Goal: Information Seeking & Learning: Check status

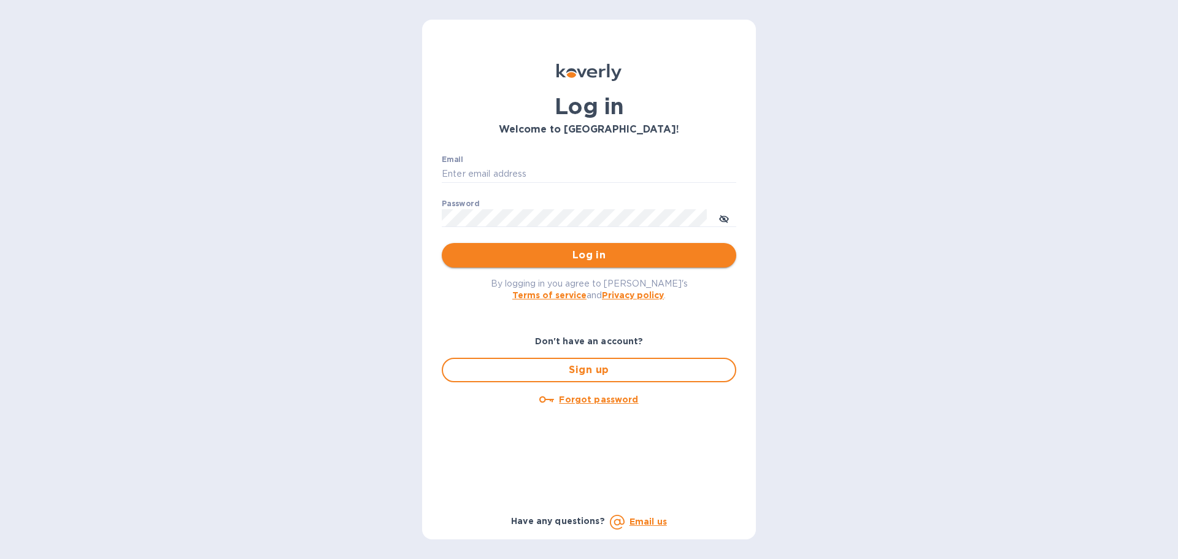
type input "janice@dragonlinkusa.com"
click at [591, 259] on span "Log in" at bounding box center [589, 255] width 275 height 15
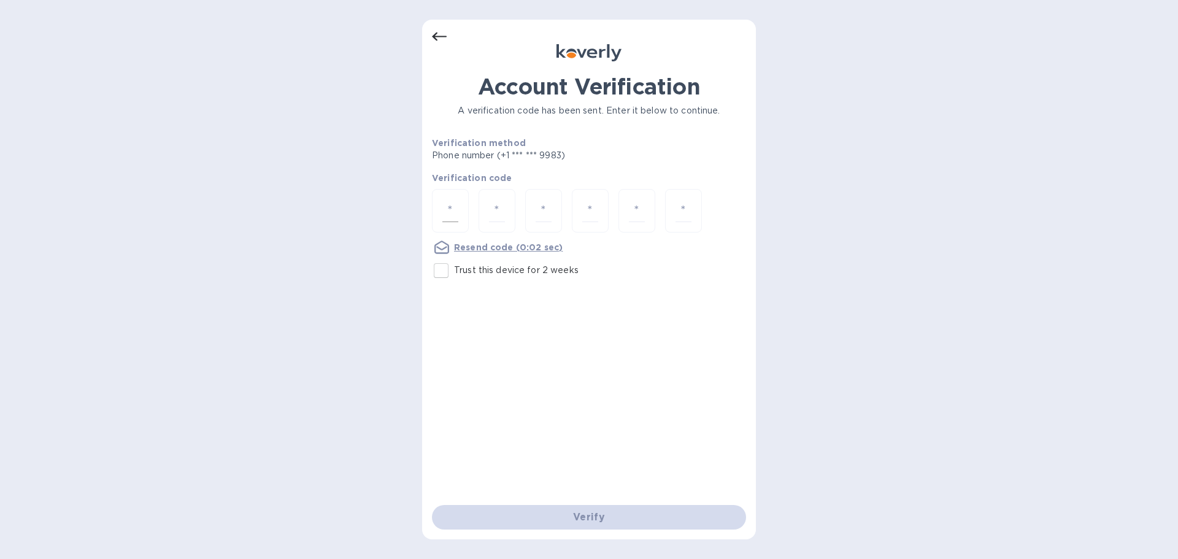
click at [455, 210] on input "number" at bounding box center [450, 210] width 16 height 23
type input "1"
type input "9"
type input "5"
type input "1"
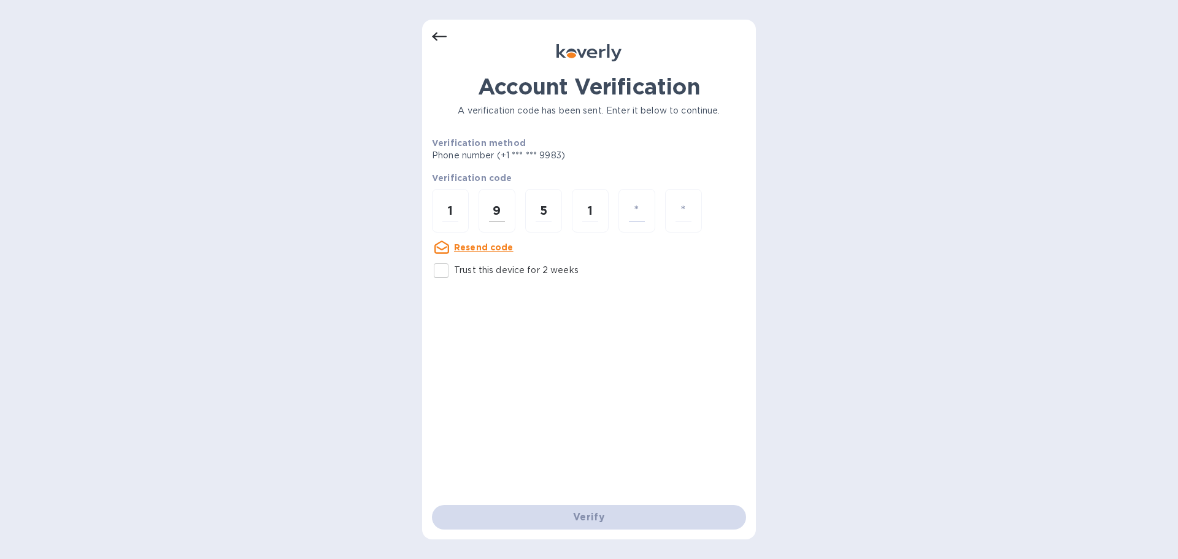
type input "5"
type input "3"
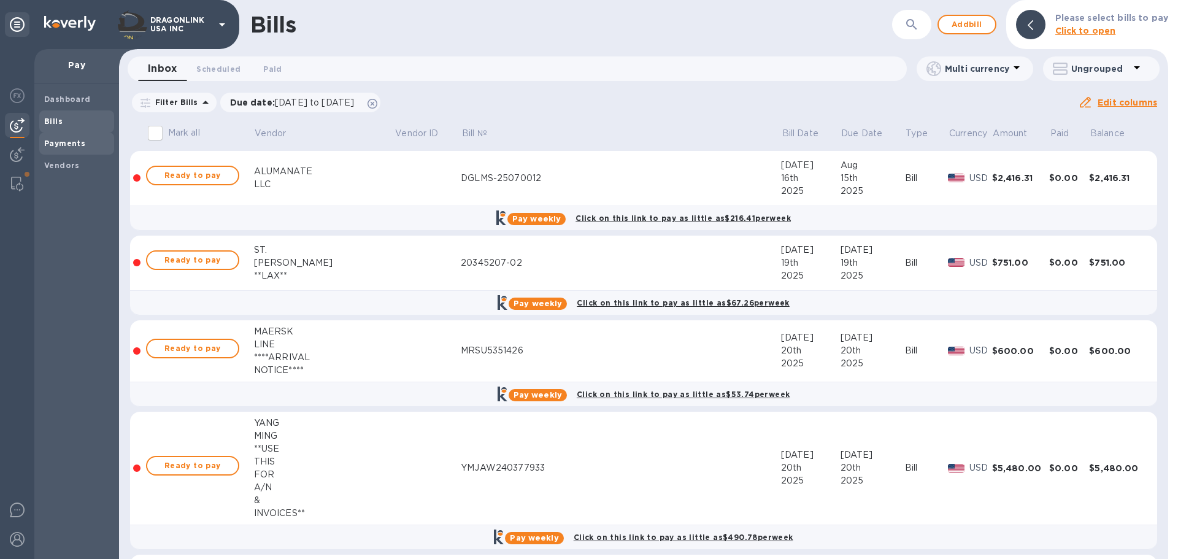
click at [70, 144] on b "Payments" at bounding box center [64, 143] width 41 height 9
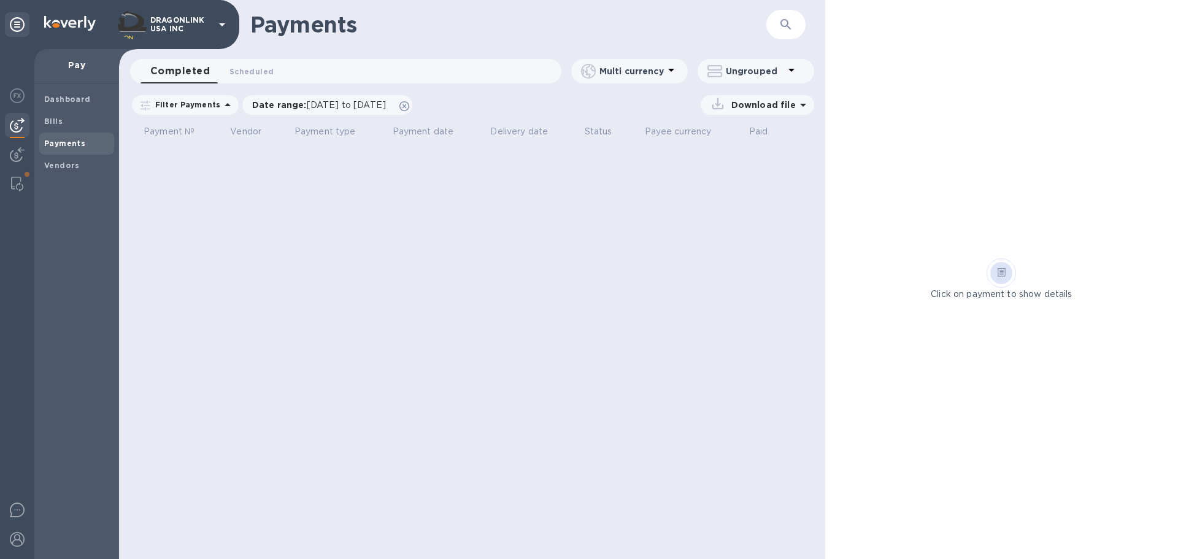
click at [207, 101] on p "Filter Payments" at bounding box center [185, 104] width 70 height 10
click at [56, 166] on b "Vendors" at bounding box center [62, 165] width 36 height 9
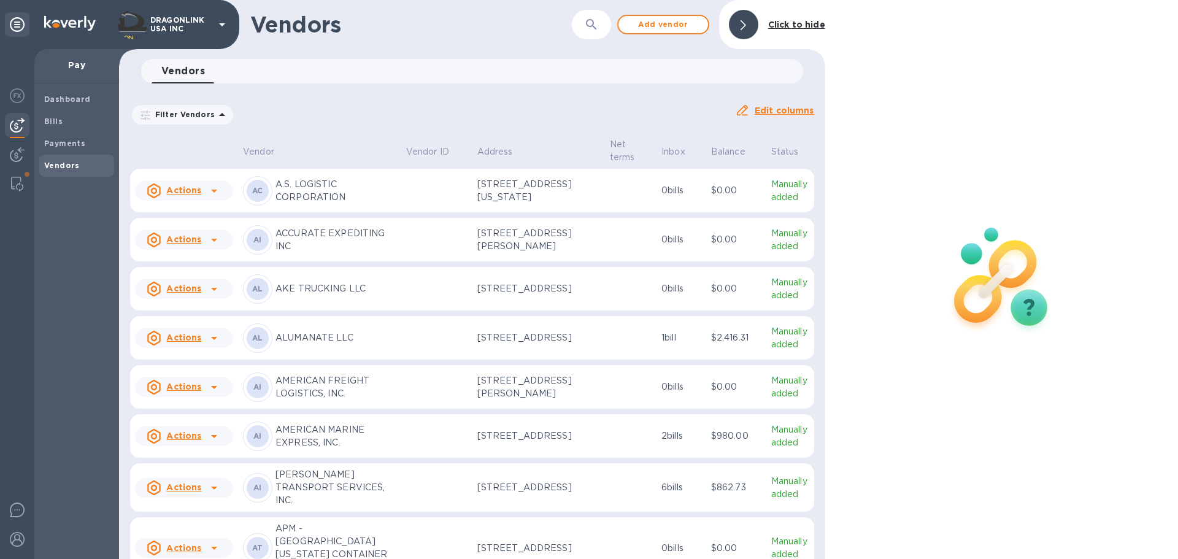
click at [202, 115] on p "Filter Vendors" at bounding box center [182, 114] width 64 height 10
click at [232, 143] on h3 "Filters" at bounding box center [235, 142] width 206 height 12
click at [392, 117] on div "Filter Vendors Auto pay: All" at bounding box center [427, 114] width 595 height 23
click at [13, 156] on img at bounding box center [17, 154] width 15 height 15
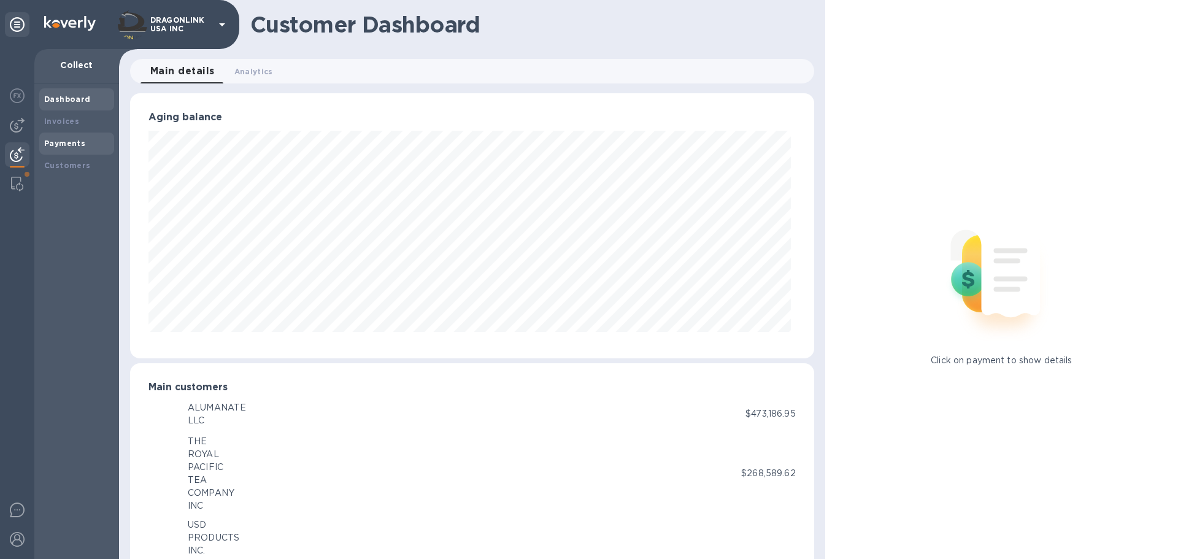
scroll to position [613200, 612786]
click at [53, 139] on b "Payments" at bounding box center [64, 143] width 41 height 9
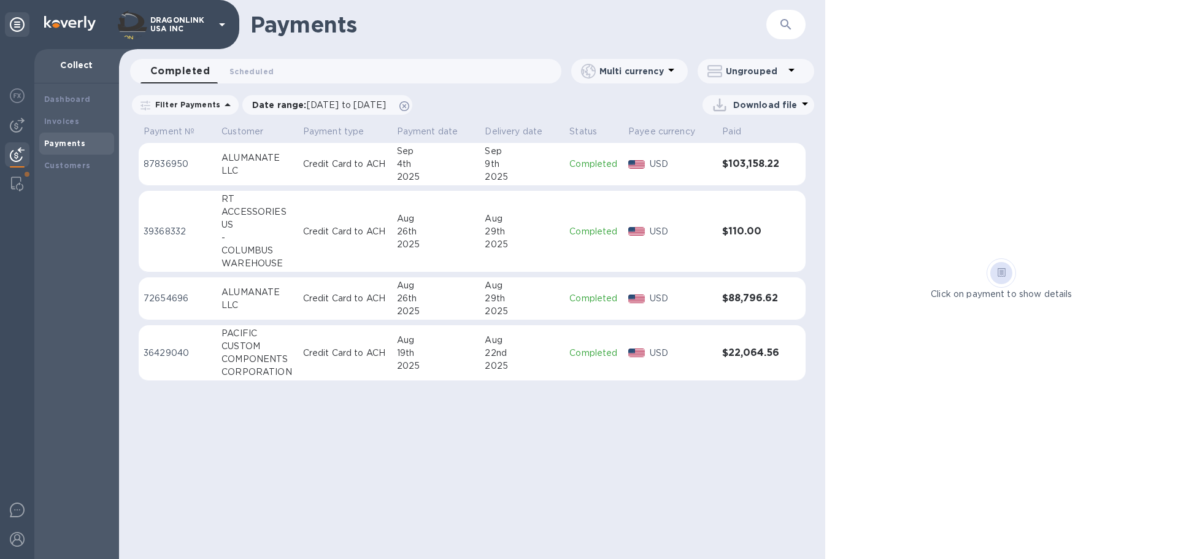
click at [177, 106] on p "Filter Payments" at bounding box center [185, 104] width 70 height 10
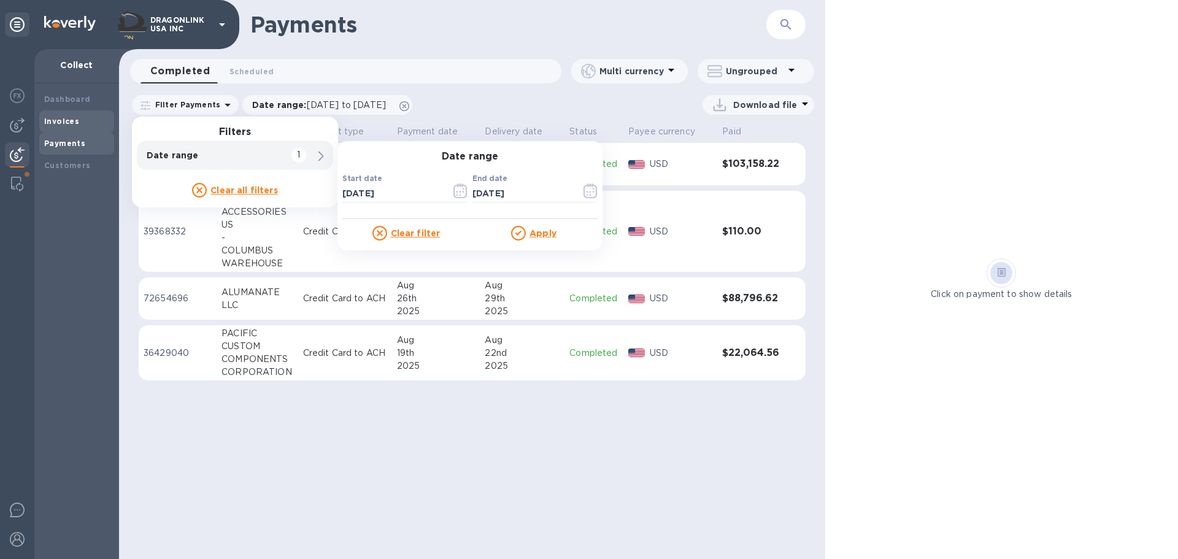
click at [64, 126] on div "Invoices" at bounding box center [76, 121] width 65 height 12
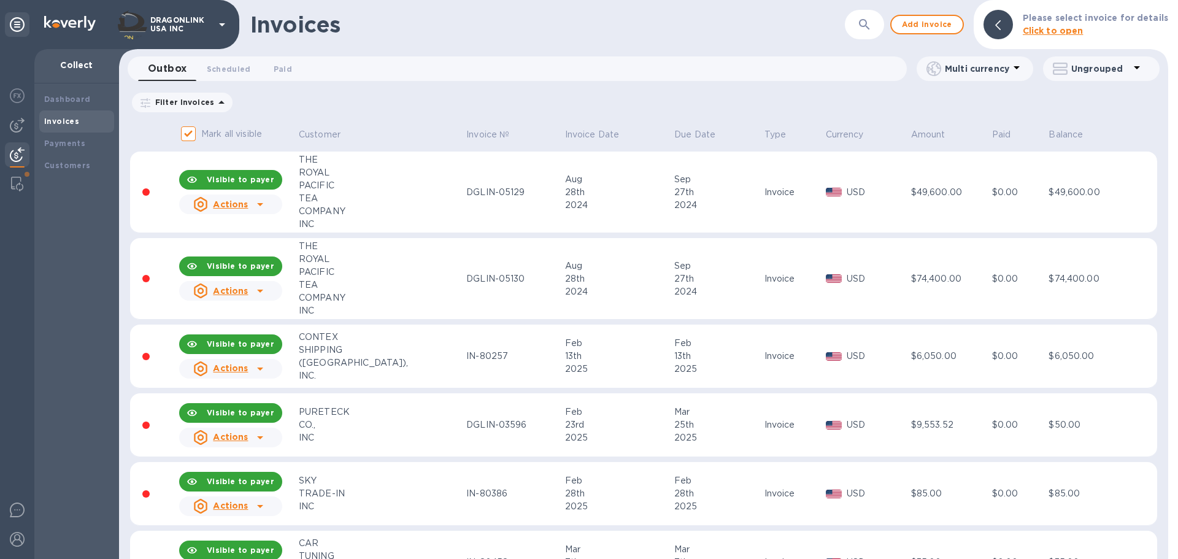
click at [206, 100] on p "Filter Invoices" at bounding box center [182, 102] width 64 height 10
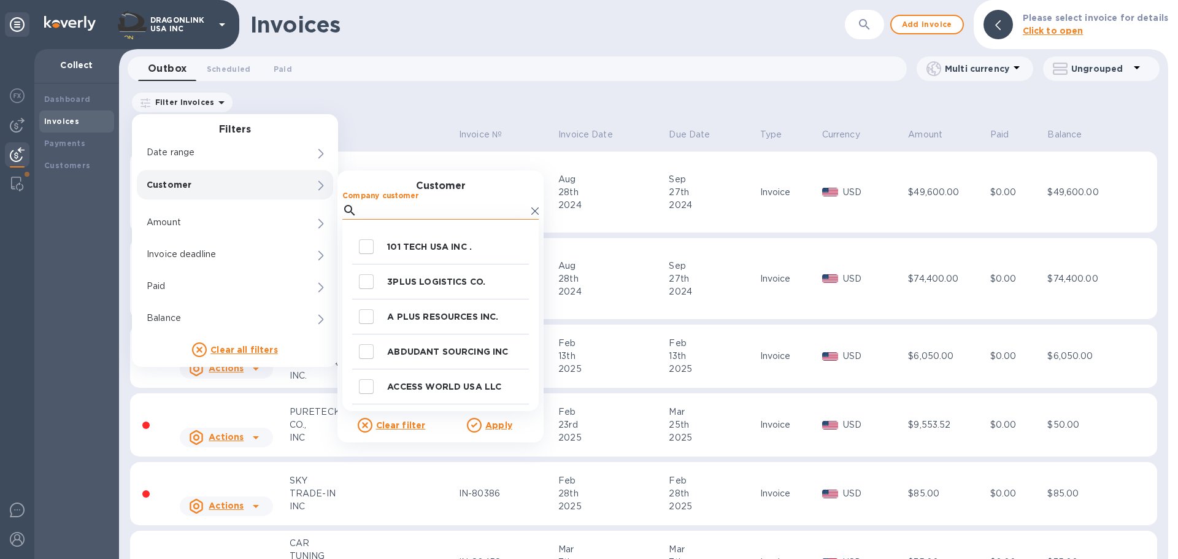
click at [398, 212] on input "Company customer" at bounding box center [444, 210] width 164 height 18
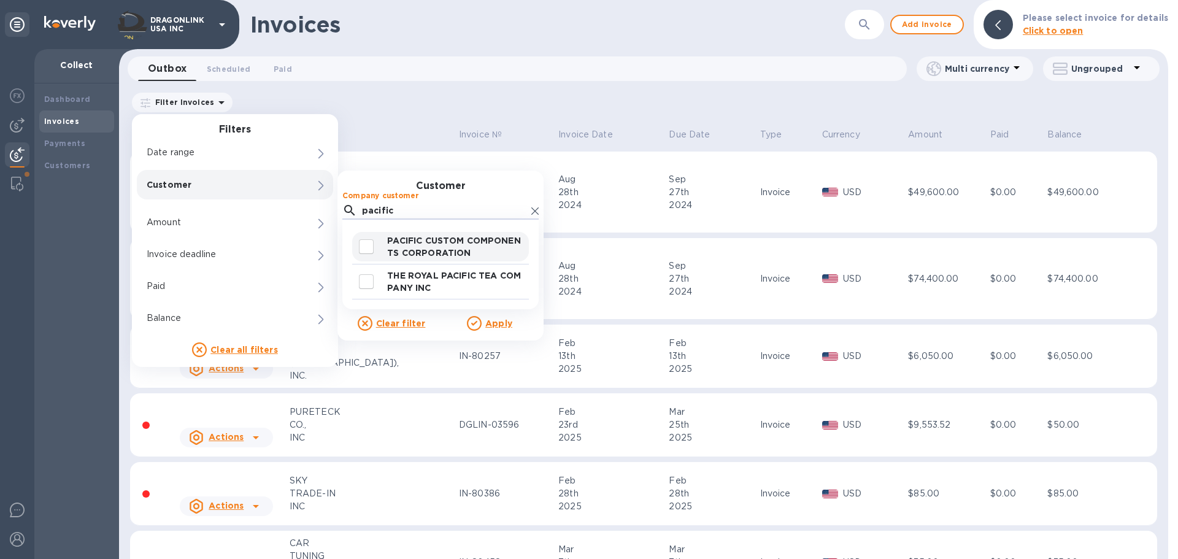
type input "pacific"
click at [372, 247] on input "decorative checkbox" at bounding box center [366, 247] width 26 height 26
checkbox input "true"
click at [496, 320] on u "Apply" at bounding box center [498, 323] width 27 height 10
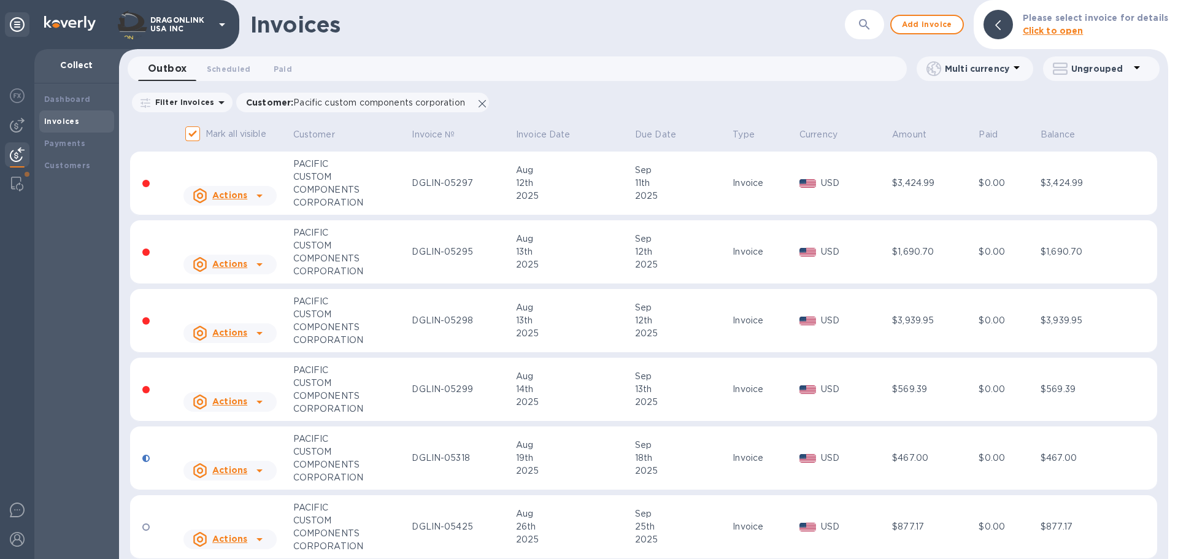
click at [261, 199] on icon at bounding box center [259, 195] width 15 height 15
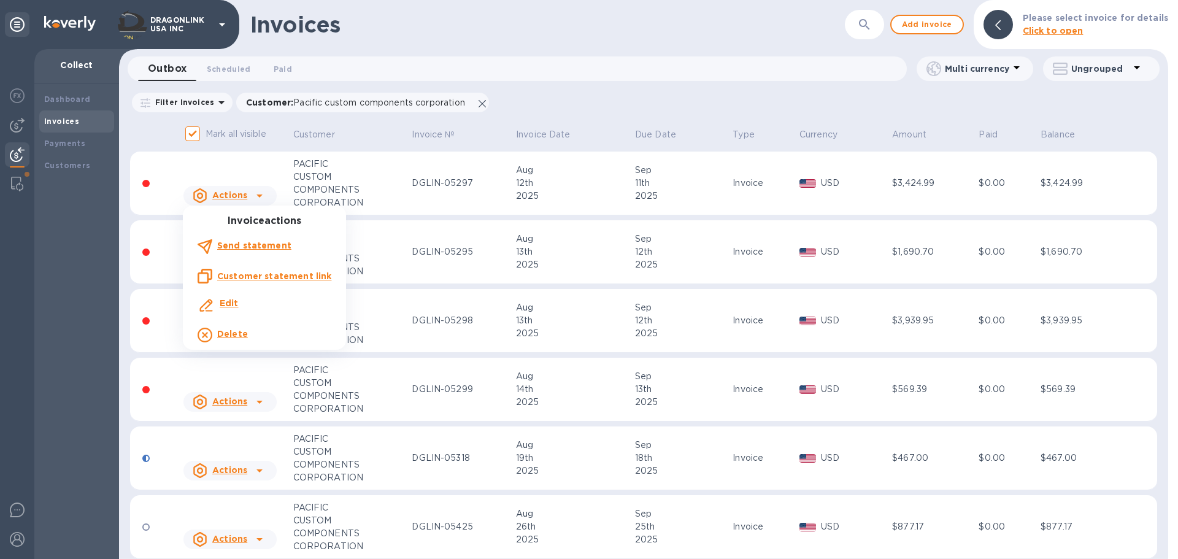
click at [250, 277] on u "Customer statement link" at bounding box center [274, 276] width 114 height 10
